Goal: Task Accomplishment & Management: Manage account settings

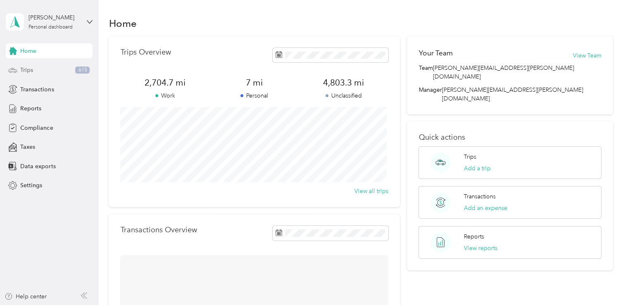
click at [59, 68] on div "Trips 615" at bounding box center [49, 70] width 87 height 15
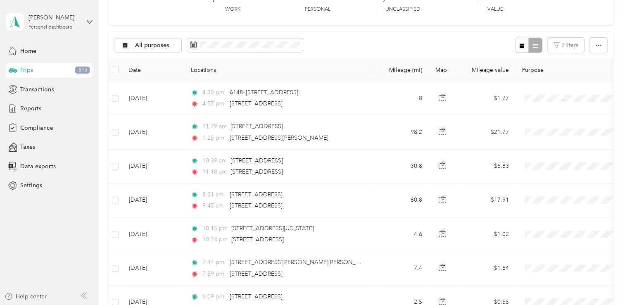
scroll to position [59, 0]
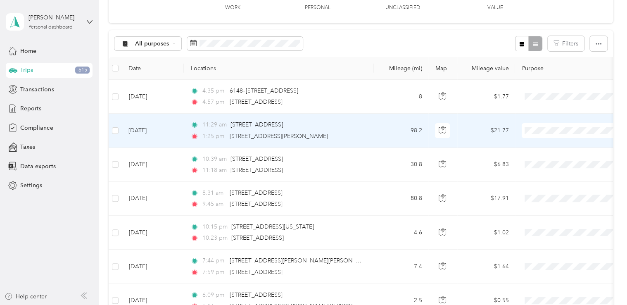
click at [535, 126] on span at bounding box center [572, 130] width 102 height 15
click at [548, 143] on span "Convergint Technologies" at bounding box center [580, 145] width 76 height 9
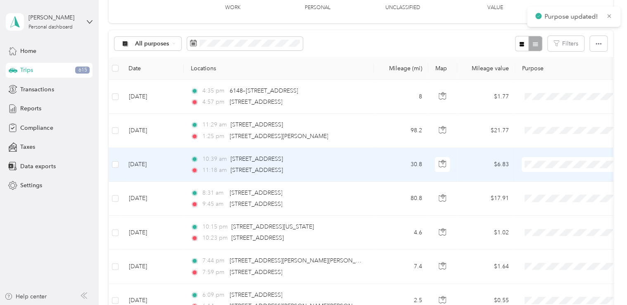
click at [543, 178] on span "Convergint Technologies" at bounding box center [580, 177] width 76 height 9
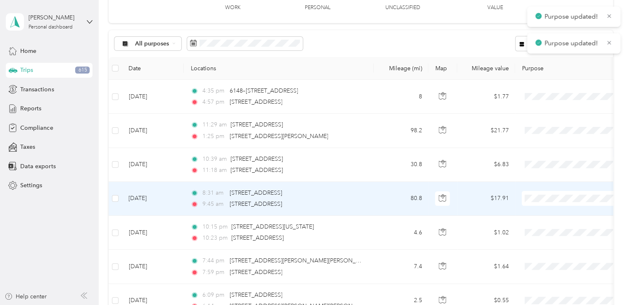
click at [545, 210] on span "Convergint Technologies" at bounding box center [580, 213] width 76 height 9
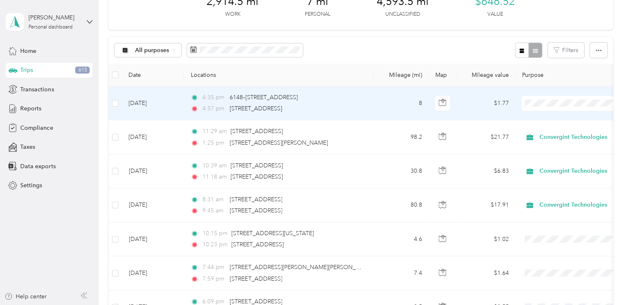
scroll to position [52, 0]
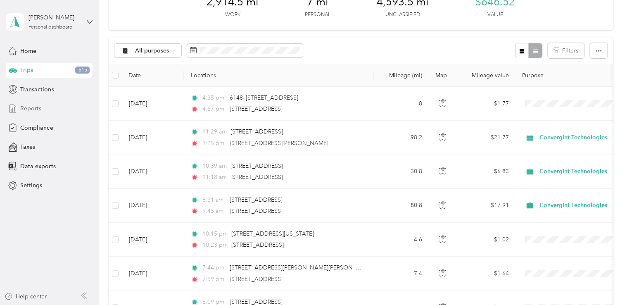
click at [39, 111] on span "Reports" at bounding box center [30, 108] width 21 height 9
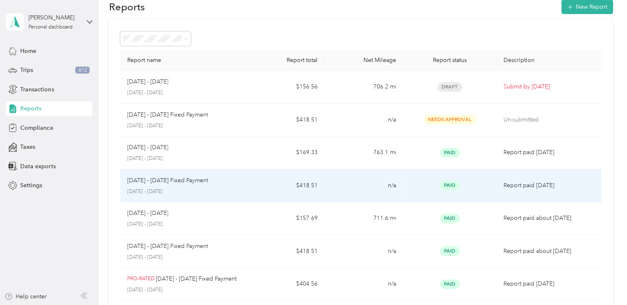
scroll to position [13, 0]
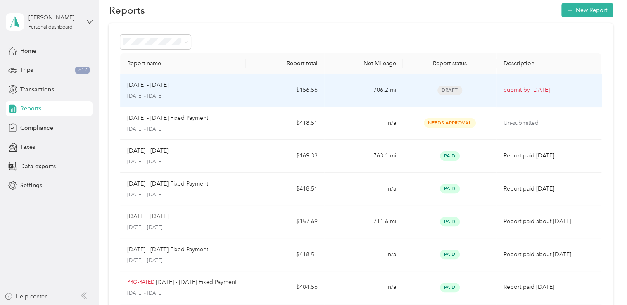
click at [351, 92] on td "706.2 mi" at bounding box center [363, 90] width 78 height 33
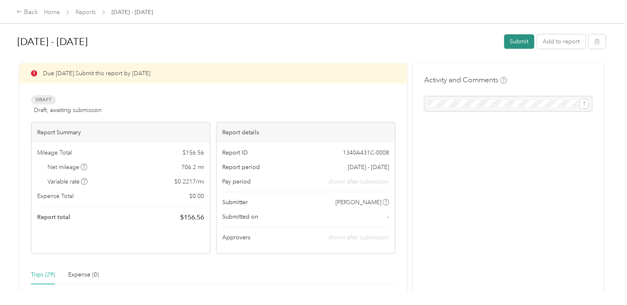
click at [517, 42] on button "Submit" at bounding box center [519, 41] width 30 height 14
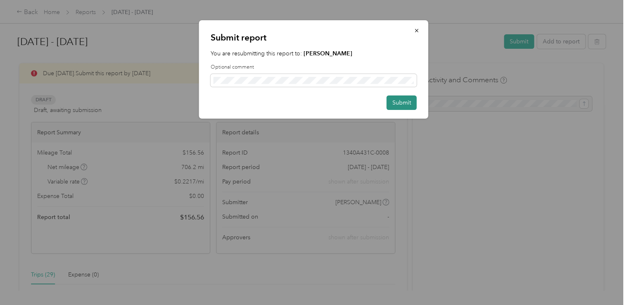
click at [400, 100] on button "Submit" at bounding box center [401, 102] width 30 height 14
